Goal: Task Accomplishment & Management: Complete application form

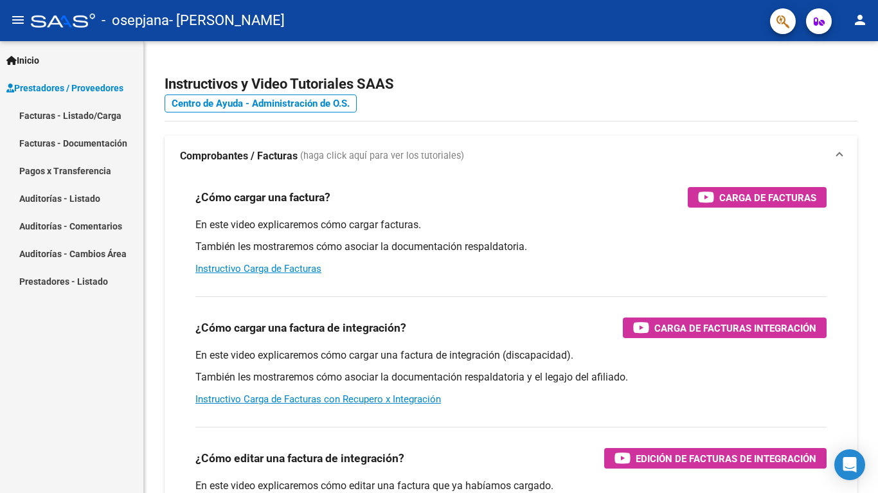
click at [80, 108] on link "Facturas - Listado/Carga" at bounding box center [71, 116] width 143 height 28
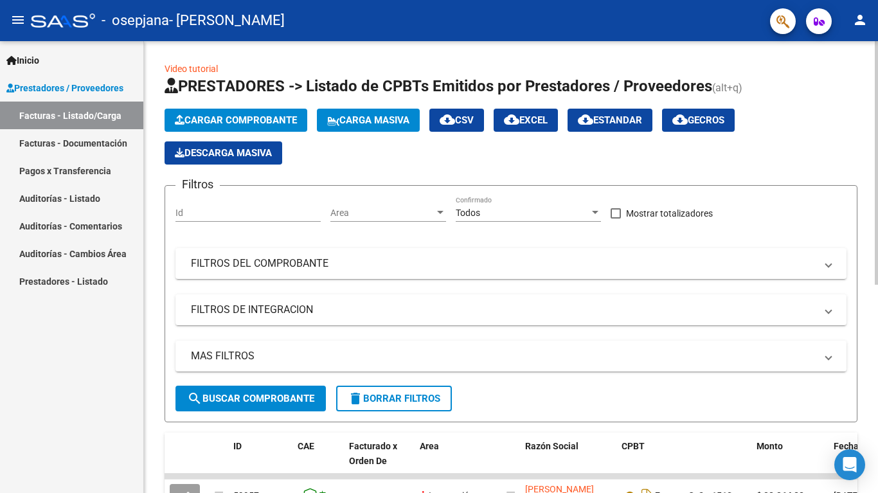
click at [188, 127] on button "Cargar Comprobante" at bounding box center [235, 120] width 143 height 23
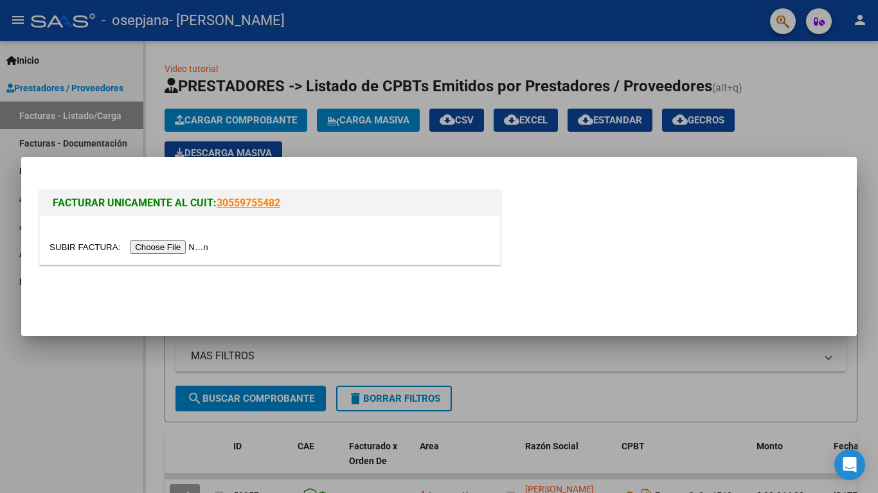
click at [166, 249] on input "file" at bounding box center [130, 246] width 163 height 13
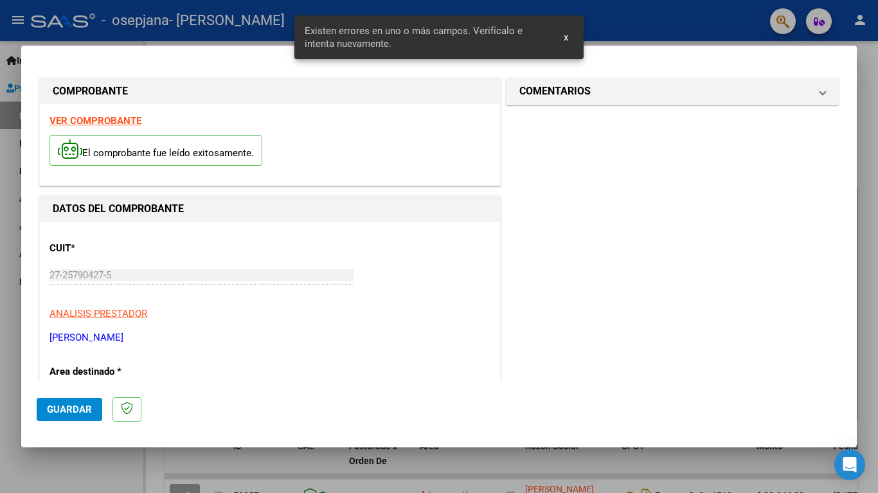
scroll to position [261, 0]
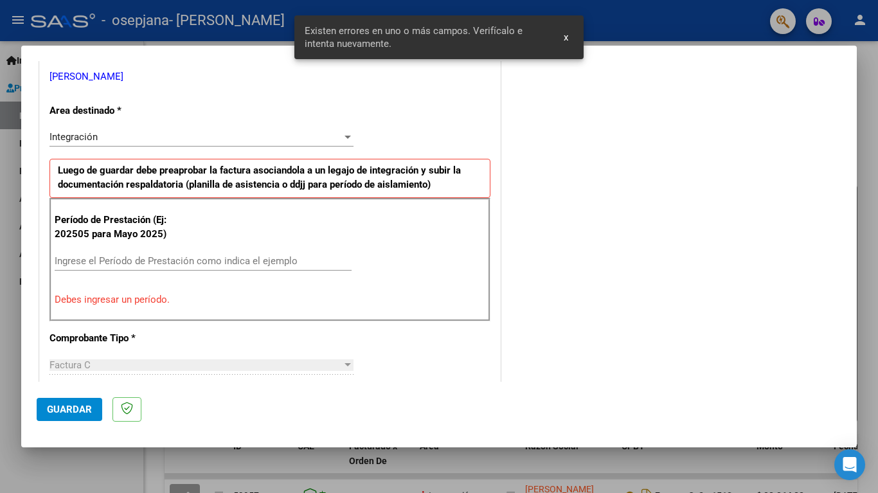
click at [276, 263] on input "Ingrese el Período de Prestación como indica el ejemplo" at bounding box center [203, 261] width 297 height 12
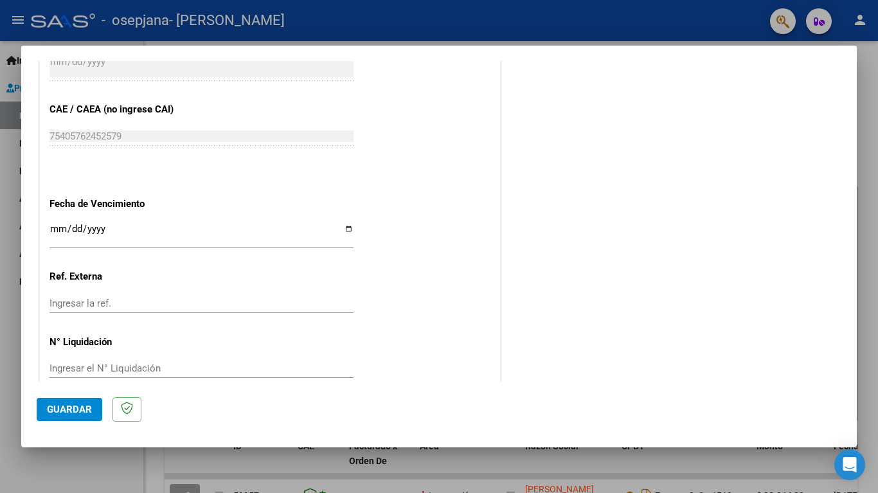
scroll to position [0, 0]
type input "202509"
click at [82, 405] on span "Guardar" at bounding box center [69, 409] width 45 height 12
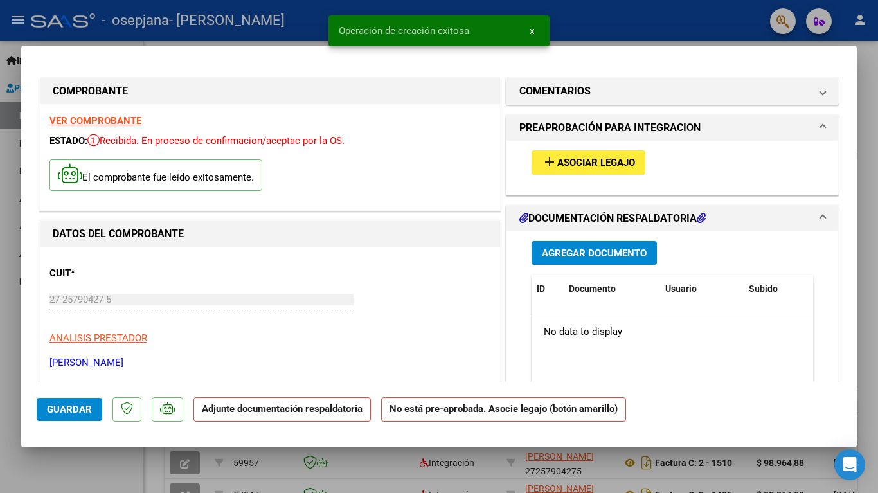
click at [572, 174] on button "add Asociar Legajo" at bounding box center [588, 162] width 114 height 24
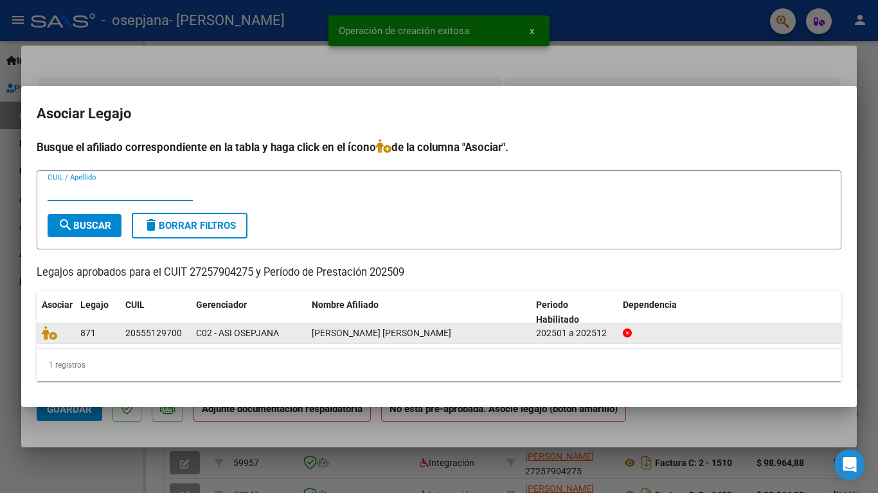
click at [141, 332] on div "20555129700" at bounding box center [153, 333] width 57 height 15
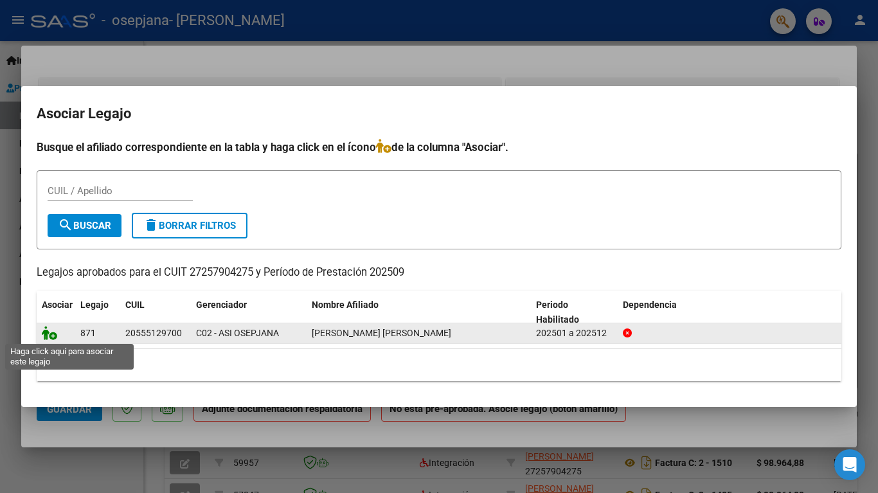
click at [53, 339] on icon at bounding box center [49, 333] width 15 height 14
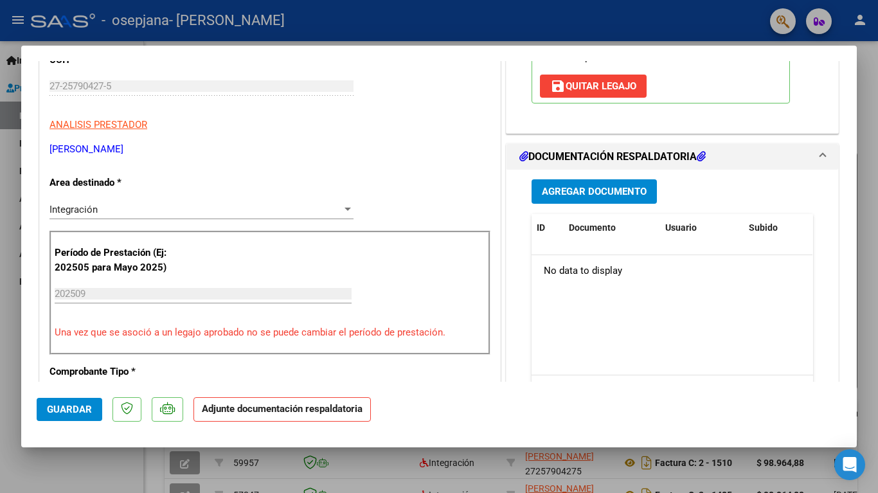
scroll to position [218, 0]
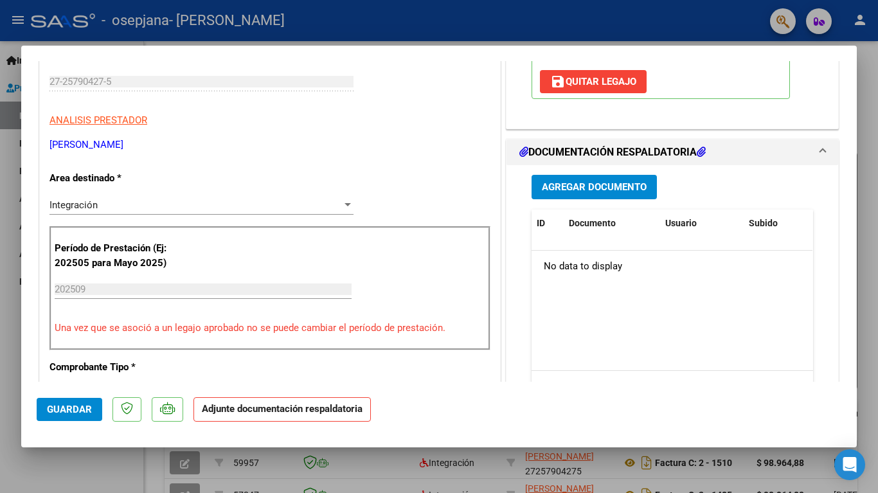
click at [605, 186] on span "Agregar Documento" at bounding box center [594, 188] width 105 height 12
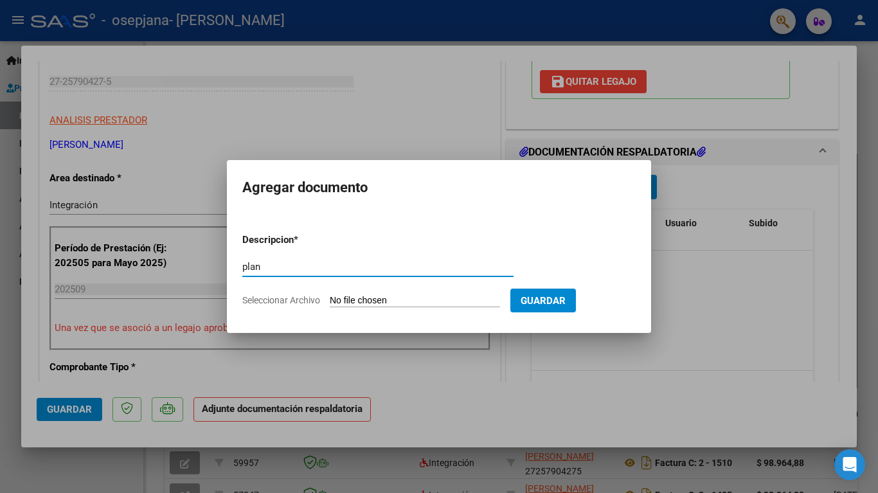
click at [361, 263] on input "plan" at bounding box center [377, 267] width 271 height 12
type input "planilla"
click at [445, 298] on input "Seleccionar Archivo" at bounding box center [415, 301] width 170 height 12
type input "C:\fakepath\Planilla septiembre .pdf"
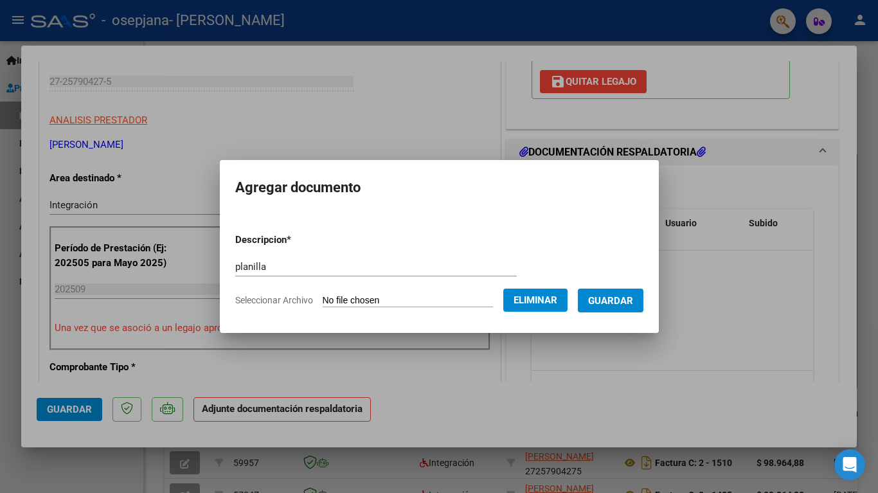
click at [602, 303] on button "Guardar" at bounding box center [611, 300] width 66 height 24
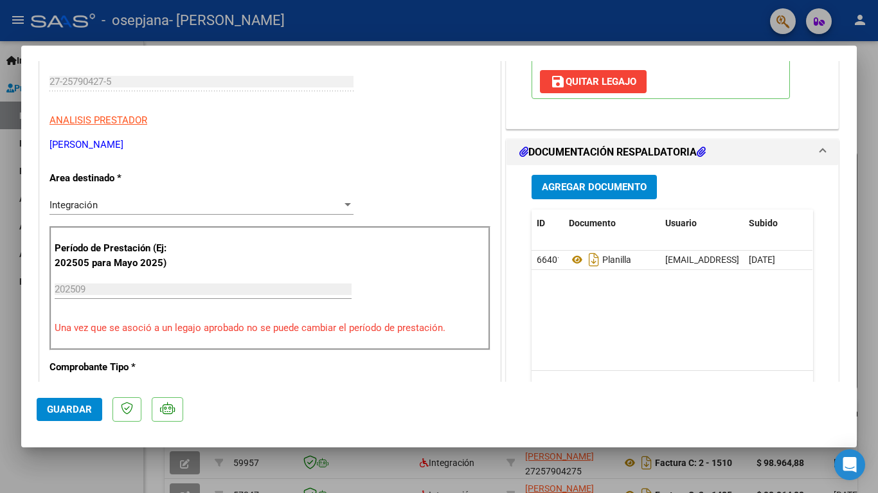
scroll to position [274, 0]
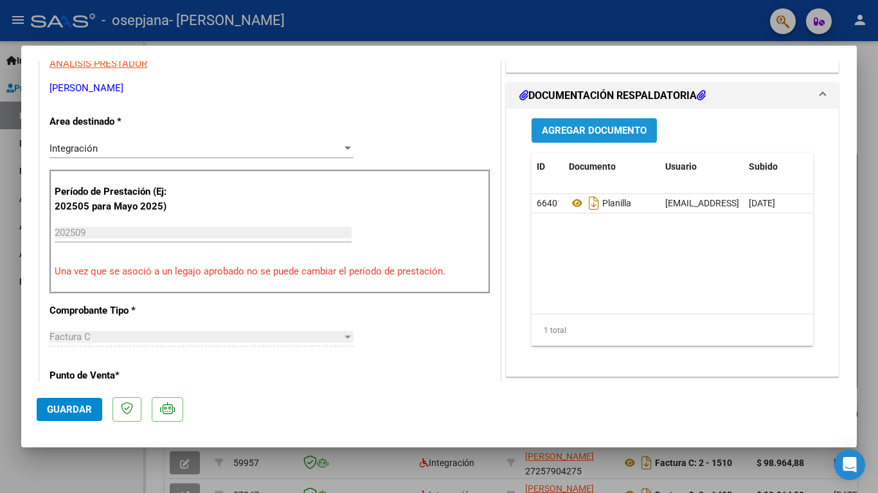
click at [581, 135] on span "Agregar Documento" at bounding box center [594, 131] width 105 height 12
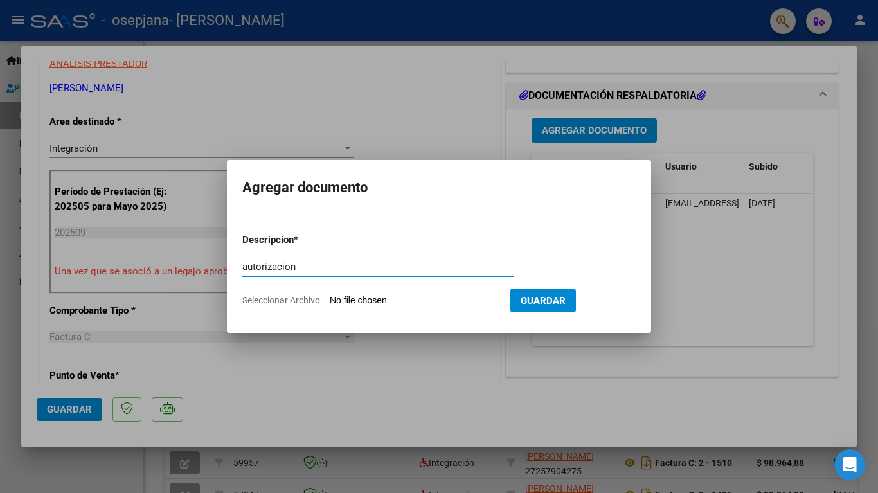
type input "autorización"
drag, startPoint x: 425, startPoint y: 272, endPoint x: 417, endPoint y: 303, distance: 31.3
click at [417, 303] on input "Seleccionar Archivo" at bounding box center [415, 301] width 170 height 12
click at [428, 100] on div at bounding box center [439, 246] width 878 height 493
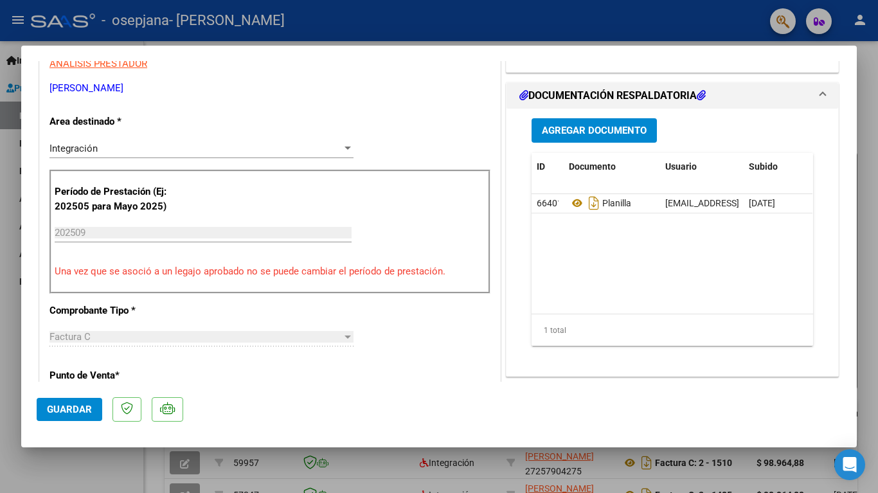
click at [80, 400] on button "Guardar" at bounding box center [70, 409] width 66 height 23
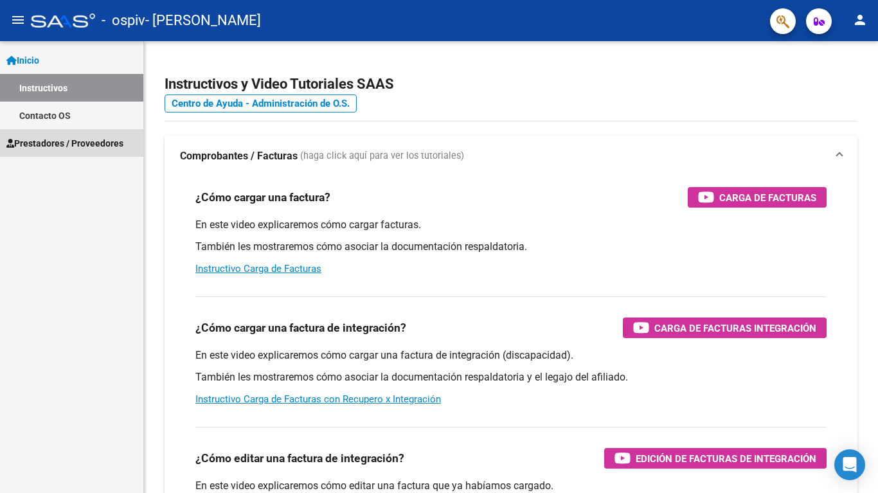
click at [28, 147] on span "Prestadores / Proveedores" at bounding box center [64, 143] width 117 height 14
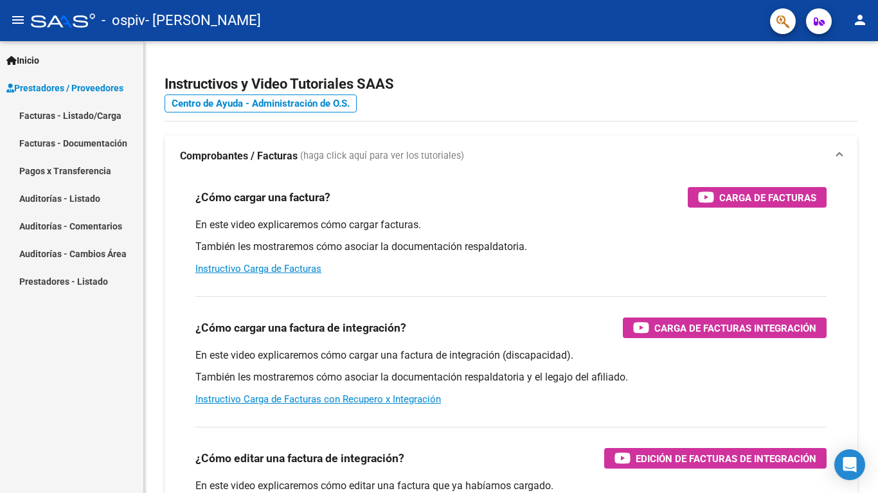
click at [73, 118] on link "Facturas - Listado/Carga" at bounding box center [71, 116] width 143 height 28
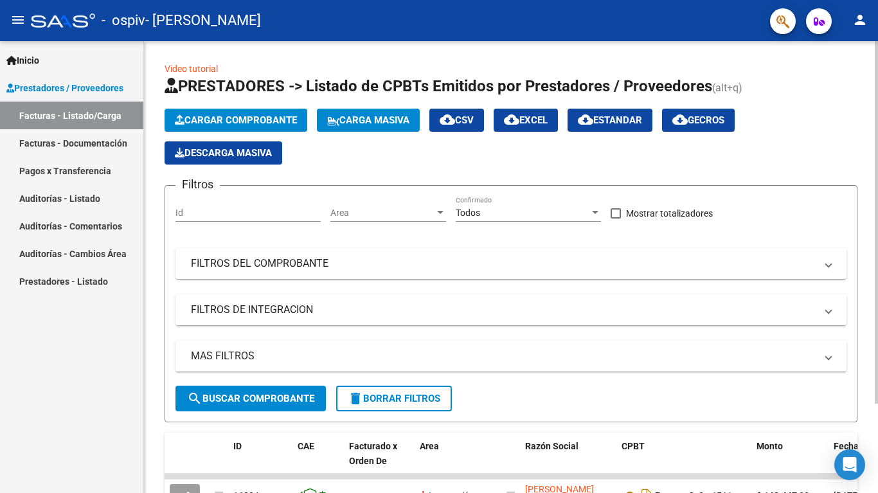
click at [244, 119] on span "Cargar Comprobante" at bounding box center [236, 120] width 122 height 12
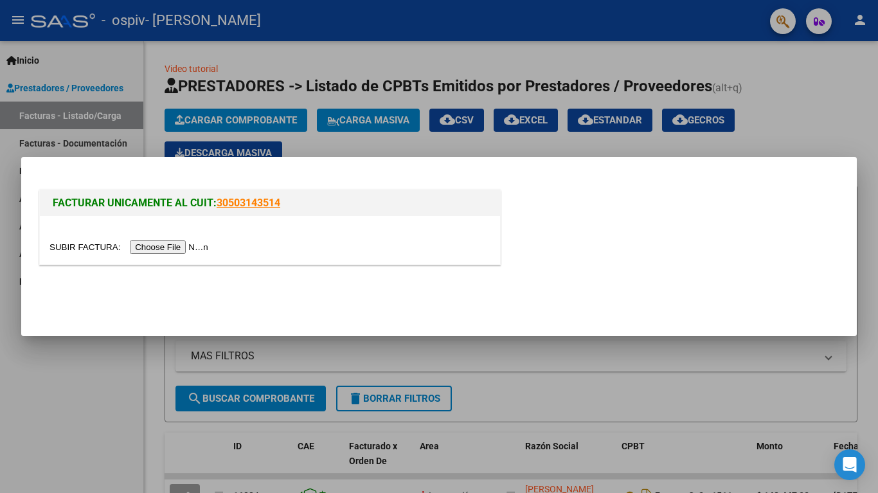
click at [167, 247] on input "file" at bounding box center [130, 246] width 163 height 13
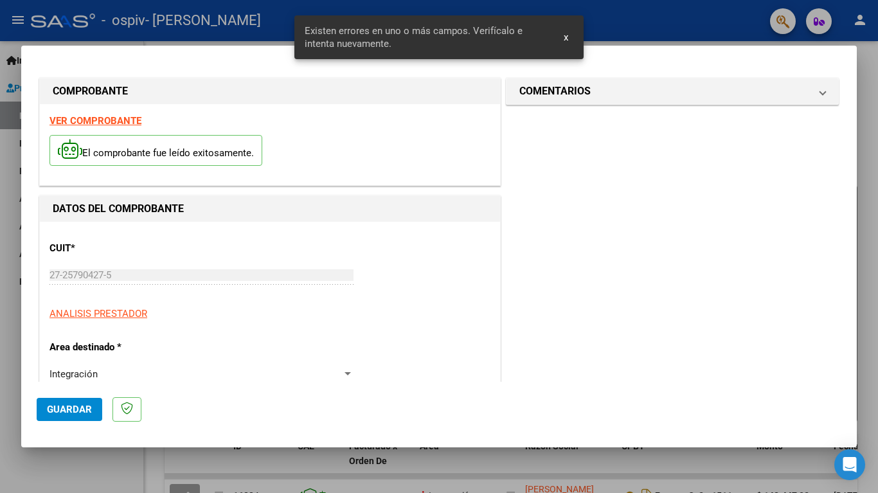
scroll to position [261, 0]
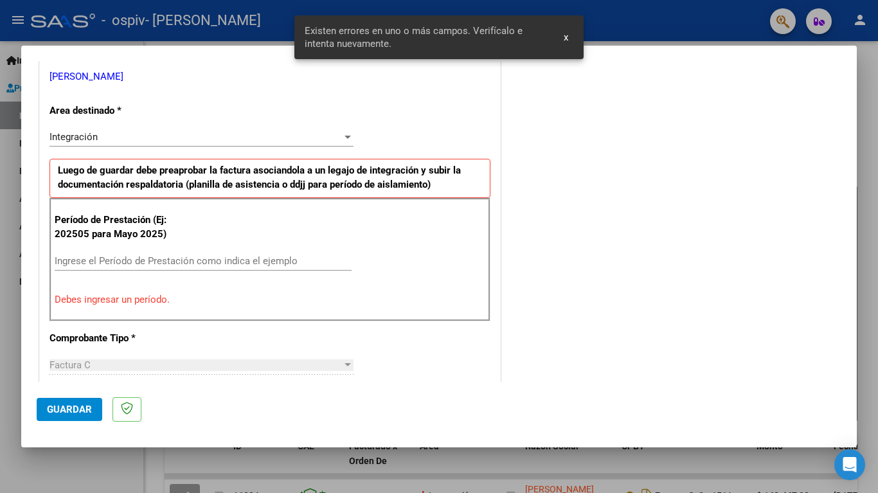
click at [136, 257] on input "Ingrese el Período de Prestación como indica el ejemplo" at bounding box center [203, 261] width 297 height 12
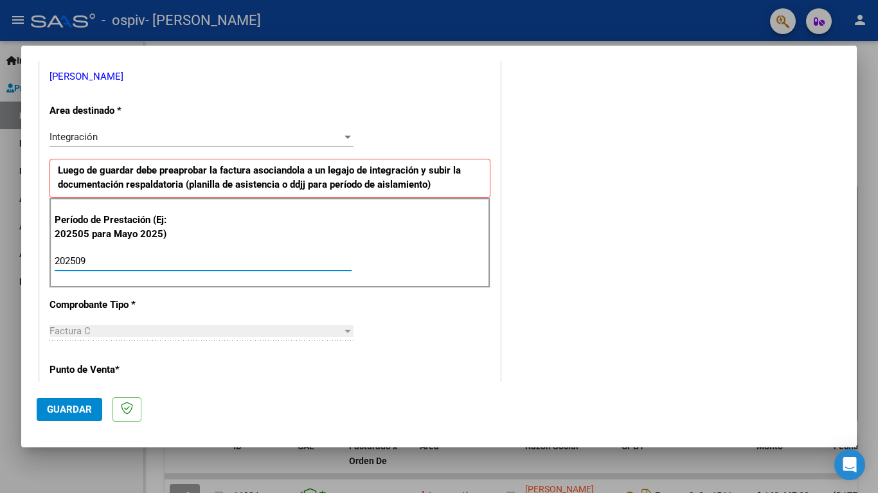
type input "202509"
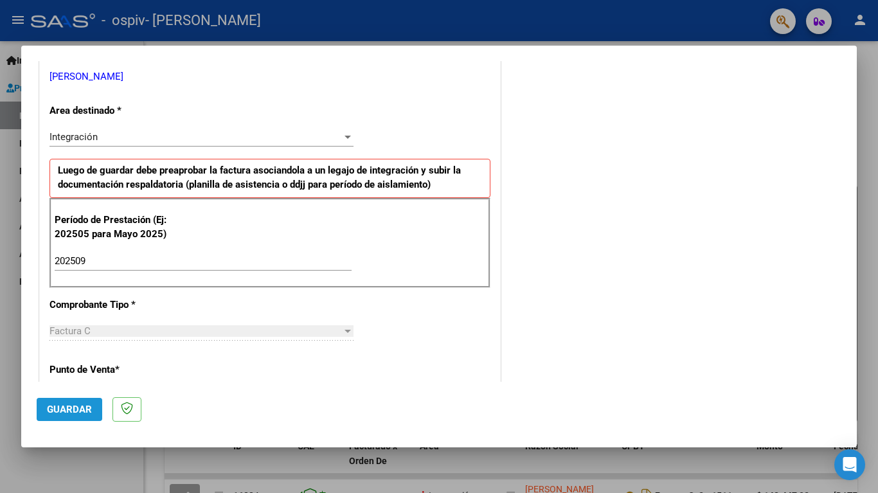
click at [84, 405] on span "Guardar" at bounding box center [69, 409] width 45 height 12
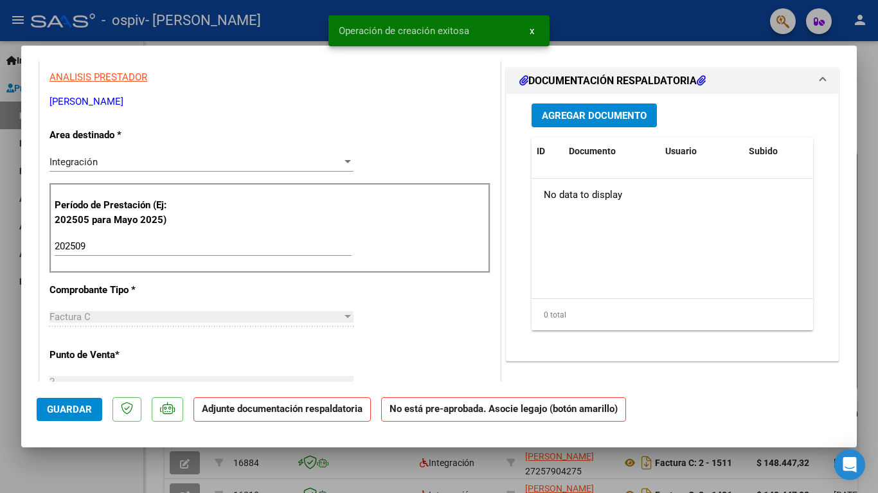
scroll to position [0, 0]
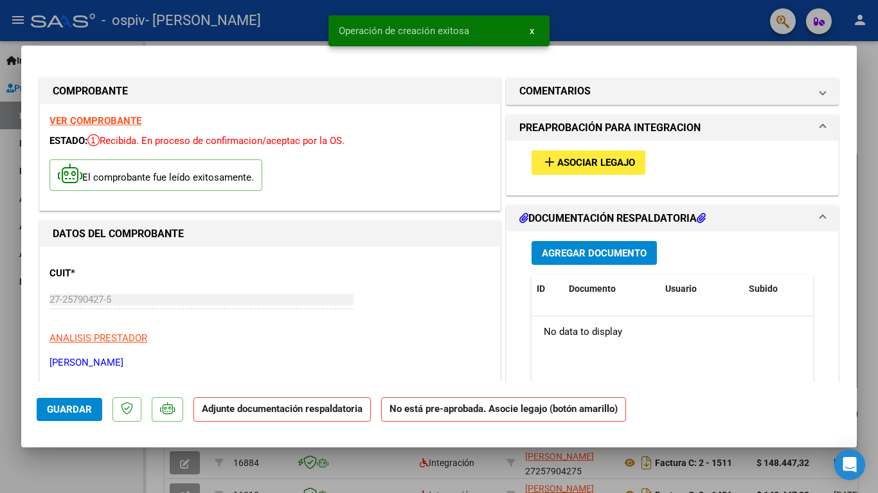
click at [620, 159] on span "Asociar Legajo" at bounding box center [596, 163] width 78 height 12
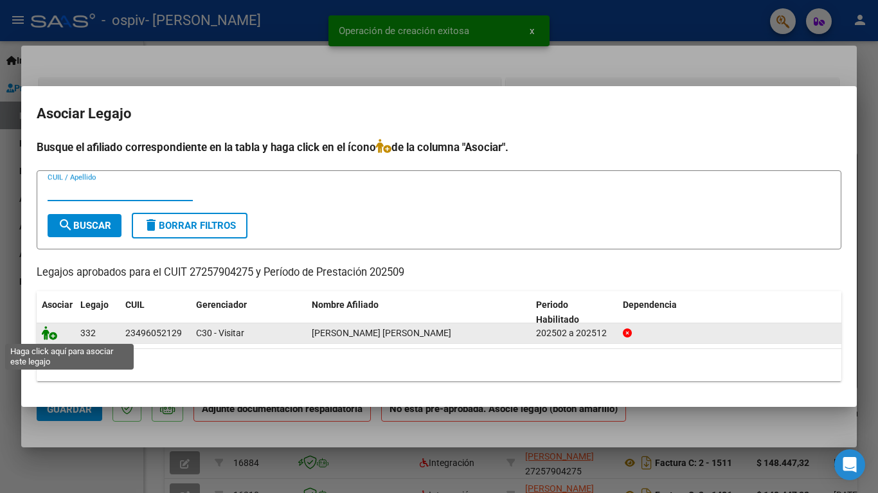
click at [53, 339] on icon at bounding box center [49, 333] width 15 height 14
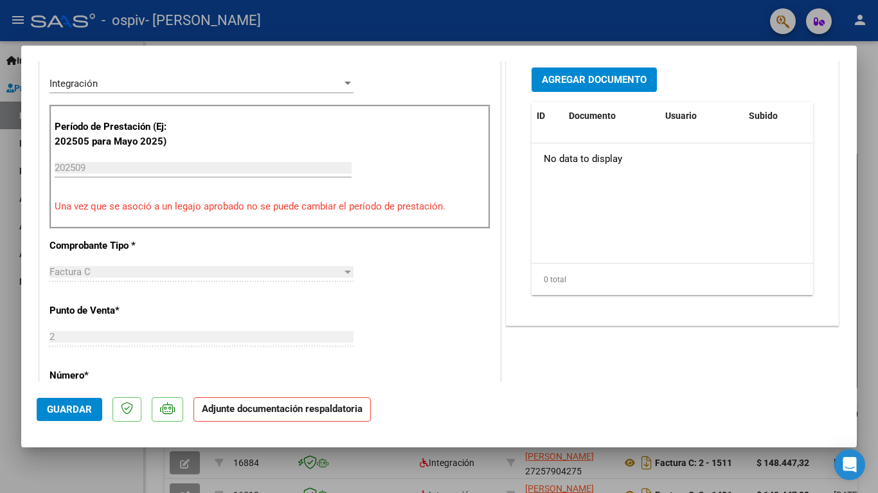
scroll to position [321, 0]
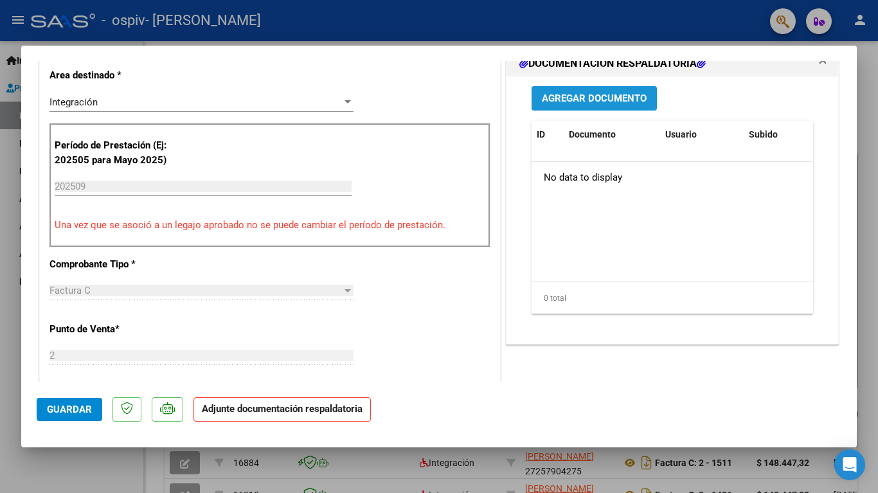
click at [619, 103] on span "Agregar Documento" at bounding box center [594, 99] width 105 height 12
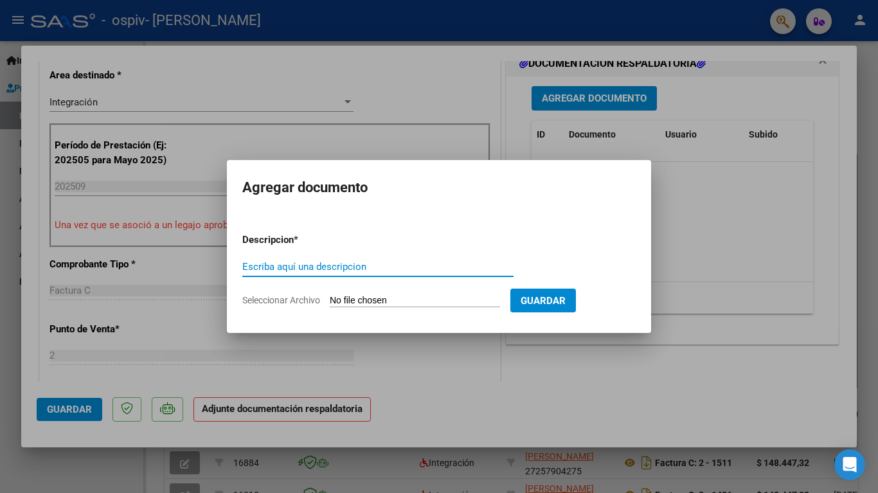
click at [335, 270] on input "Escriba aquí una descripcion" at bounding box center [377, 267] width 271 height 12
type input "planilla"
click at [427, 301] on input "Seleccionar Archivo" at bounding box center [415, 301] width 170 height 12
type input "C:\fakepath\Planilla septiembre .pdf"
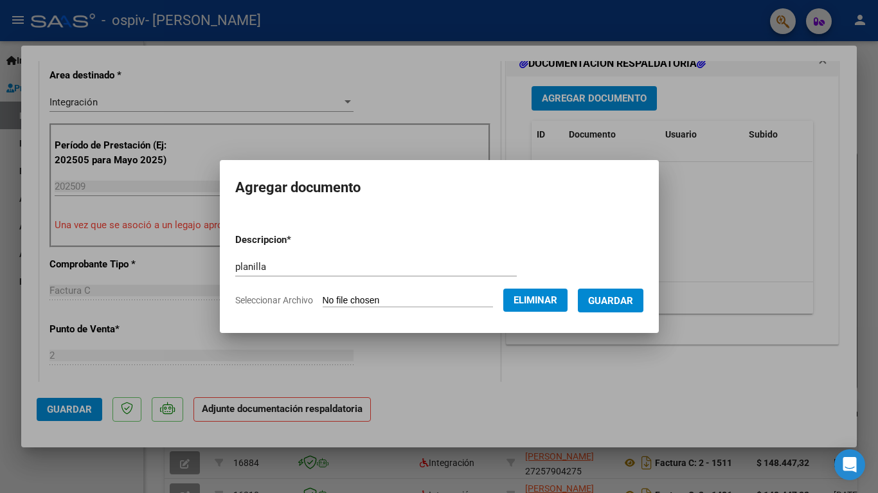
click at [623, 301] on span "Guardar" at bounding box center [610, 301] width 45 height 12
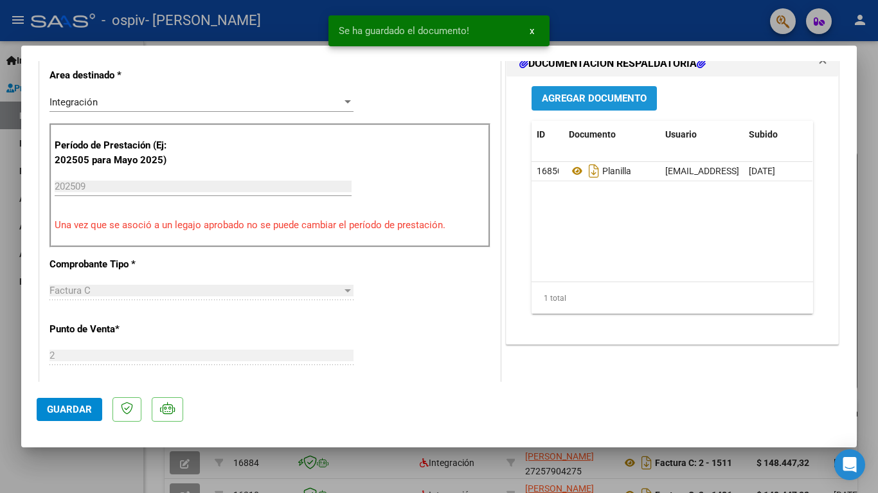
click at [632, 97] on span "Agregar Documento" at bounding box center [594, 99] width 105 height 12
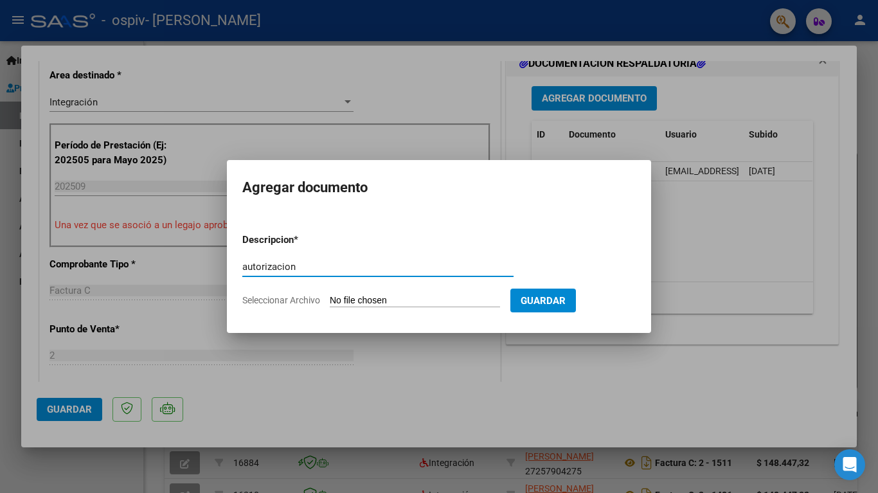
type input "autorización"
drag, startPoint x: 632, startPoint y: 97, endPoint x: 452, endPoint y: 297, distance: 268.9
click at [452, 297] on input "Seleccionar Archivo" at bounding box center [415, 301] width 170 height 12
type input "C:\fakepath\SALBATIERRA JUAN BAUTISTA PSICOPEDAGOGA 2025.pdf"
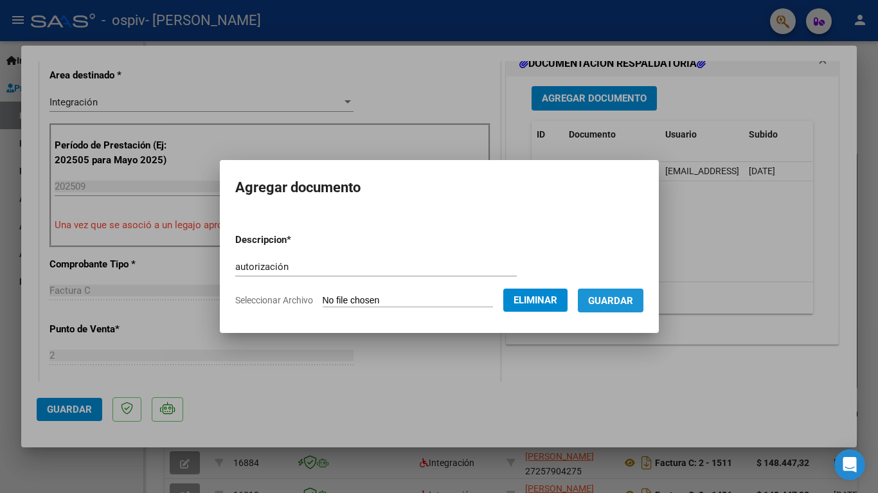
click at [633, 301] on span "Guardar" at bounding box center [610, 301] width 45 height 12
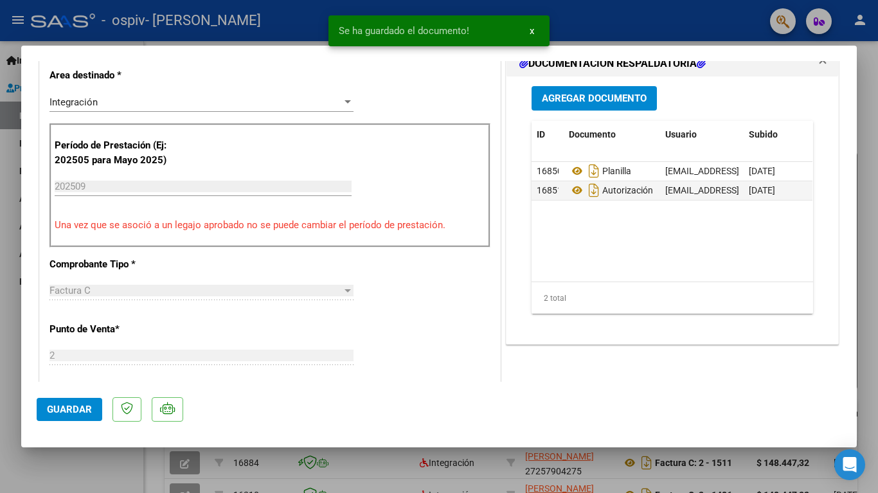
click at [61, 425] on mat-dialog-actions "Guardar" at bounding box center [439, 407] width 804 height 51
click at [69, 406] on span "Guardar" at bounding box center [69, 409] width 45 height 12
